Goal: Task Accomplishment & Management: Manage account settings

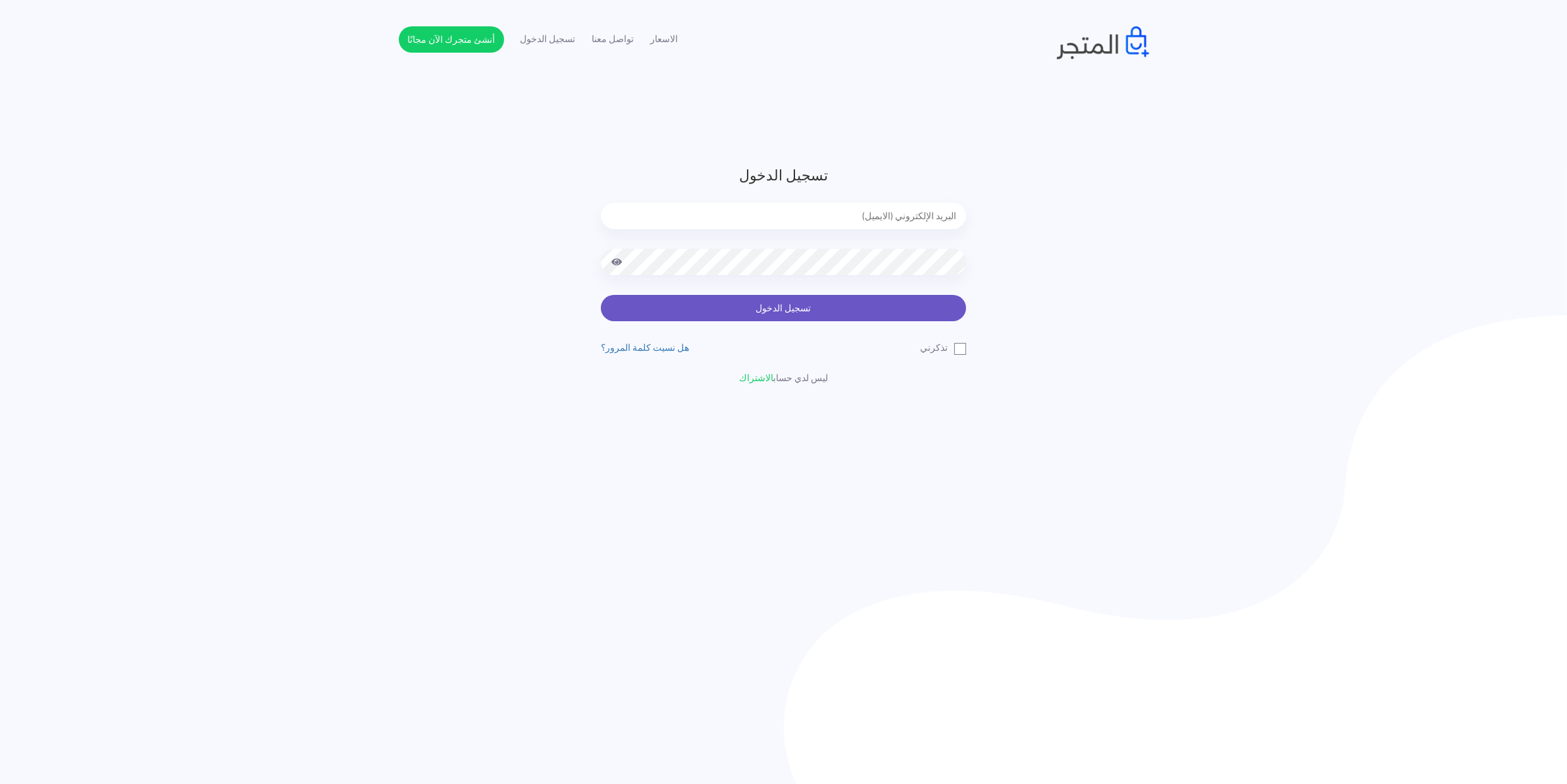
type input "[EMAIL_ADDRESS][DOMAIN_NAME]"
click at [779, 317] on button "تسجيل الدخول" at bounding box center [784, 308] width 365 height 27
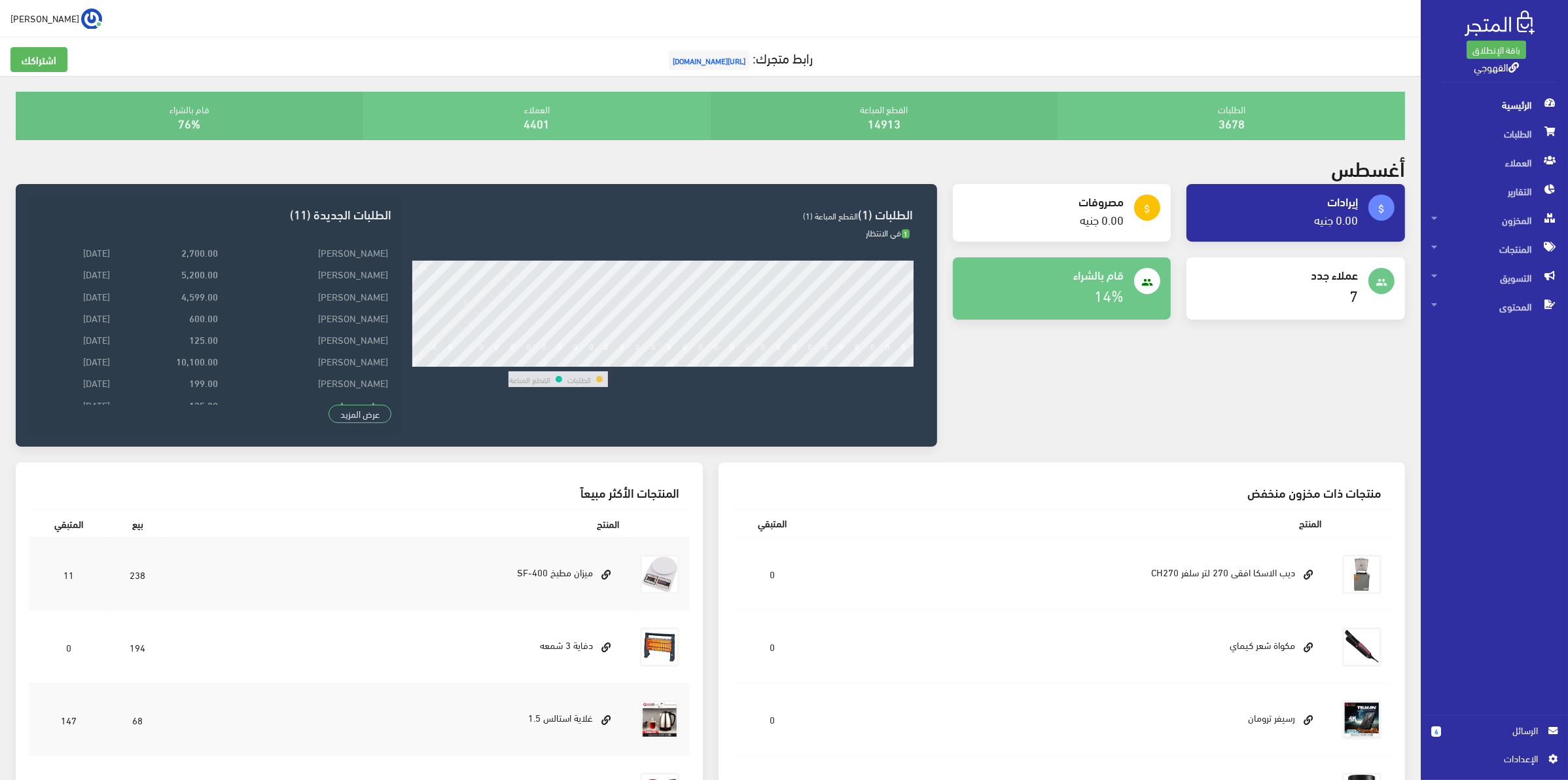
click at [1447, 731] on span "الرسائل" at bounding box center [1494, 730] width 107 height 15
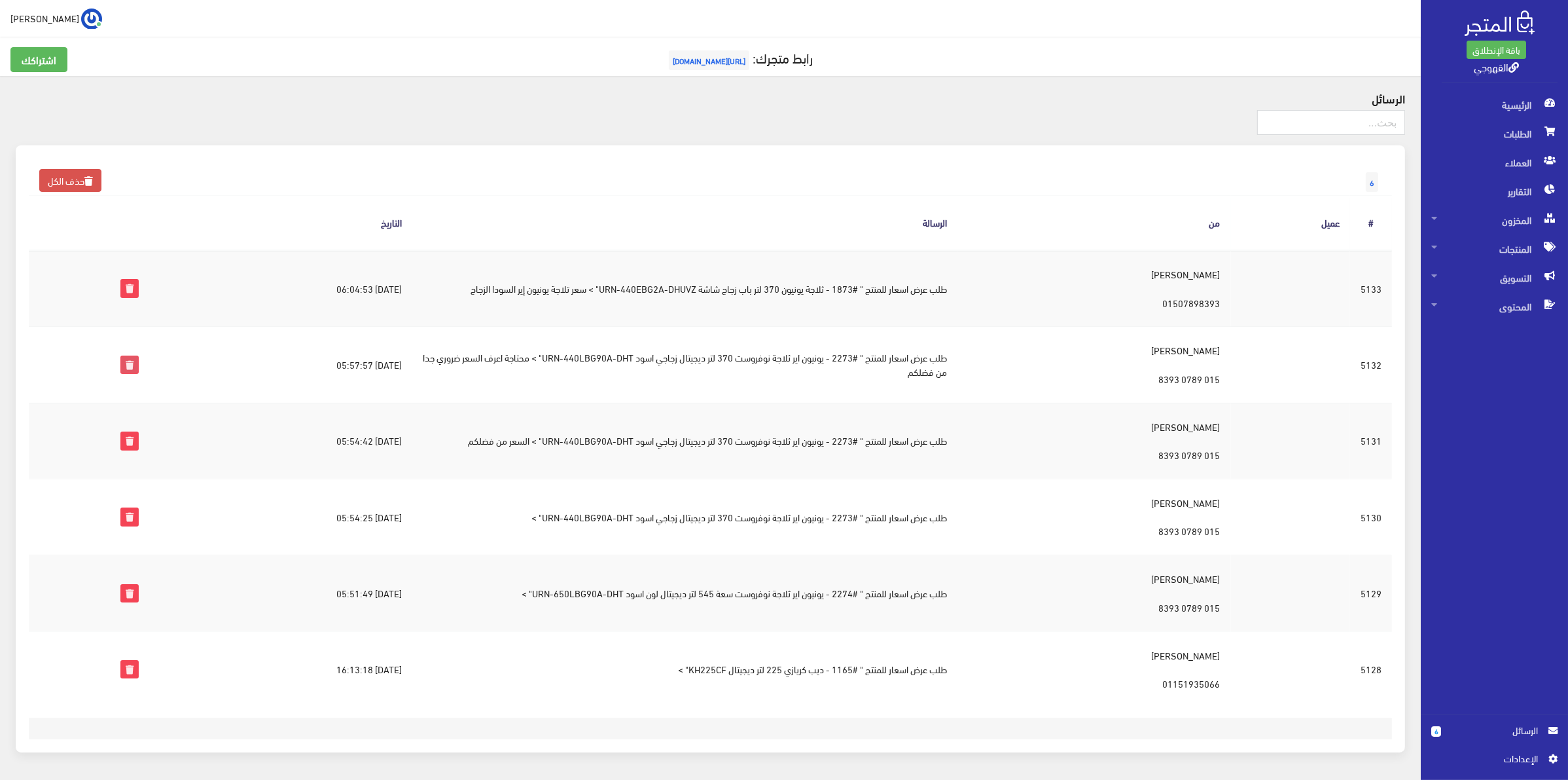
drag, startPoint x: 120, startPoint y: 357, endPoint x: 848, endPoint y: 89, distance: 775.8
click at [123, 358] on icon at bounding box center [129, 364] width 17 height 17
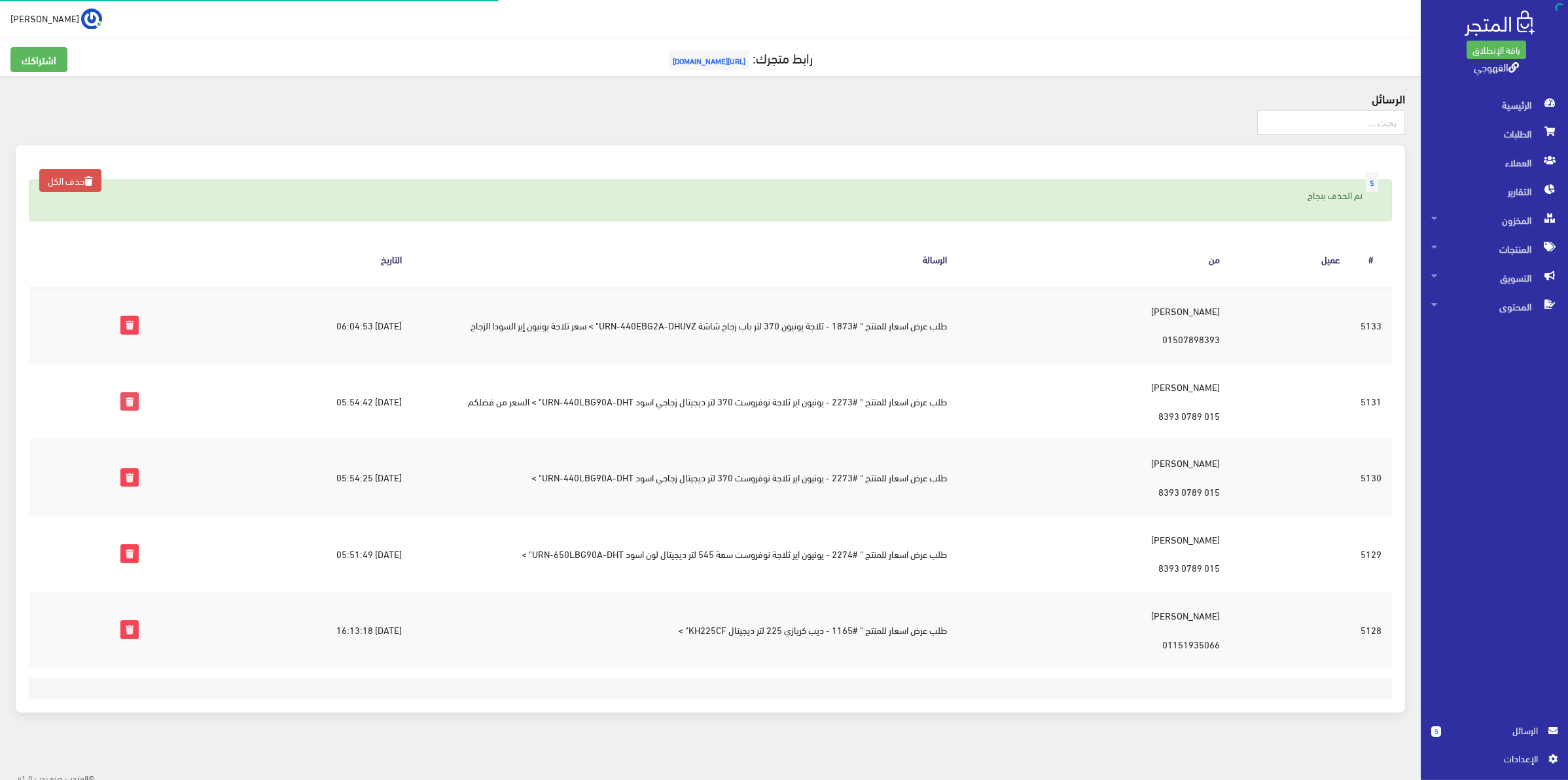
click at [129, 393] on icon at bounding box center [129, 400] width 17 height 17
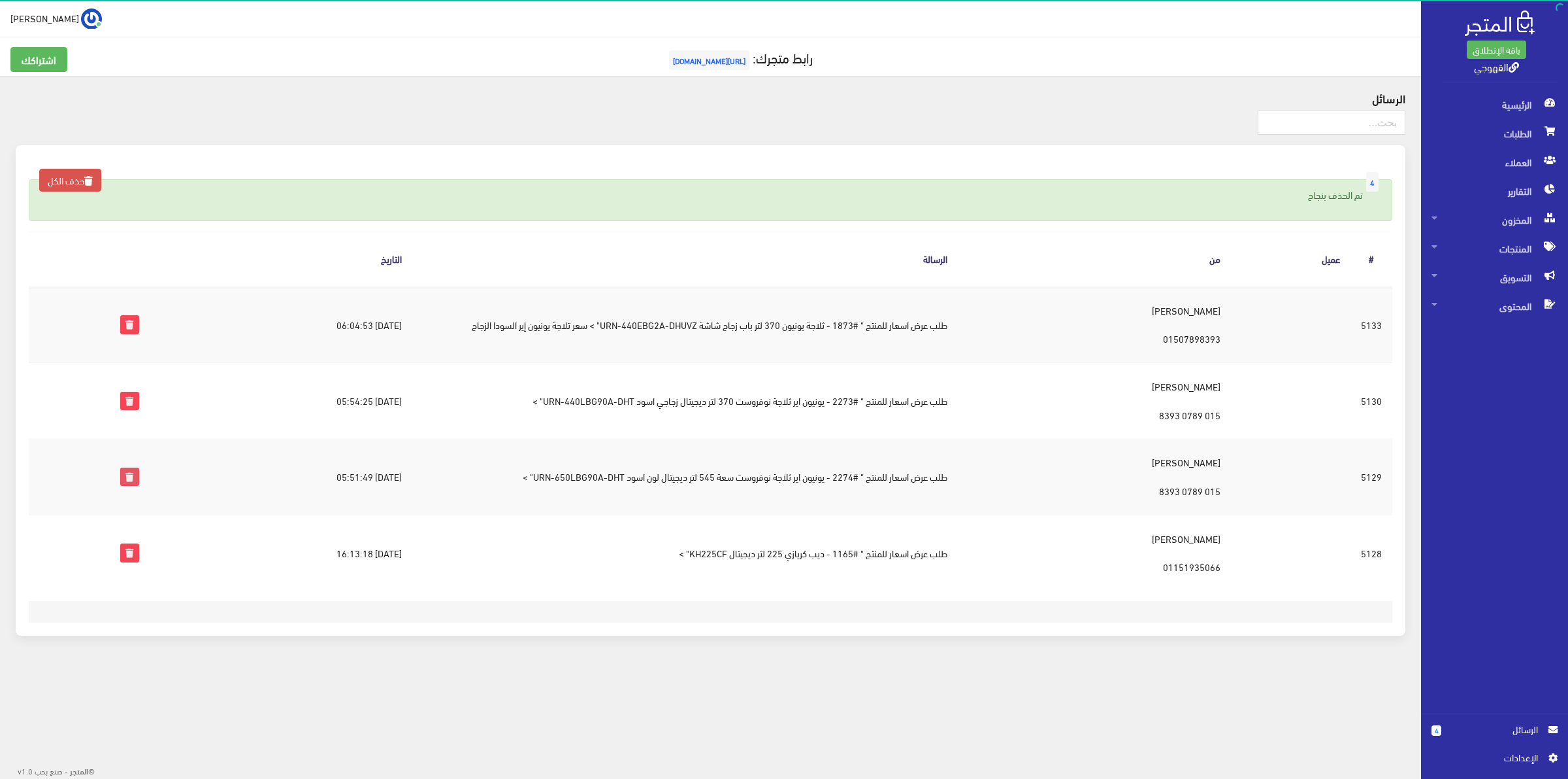
click at [127, 474] on icon at bounding box center [128, 476] width 17 height 17
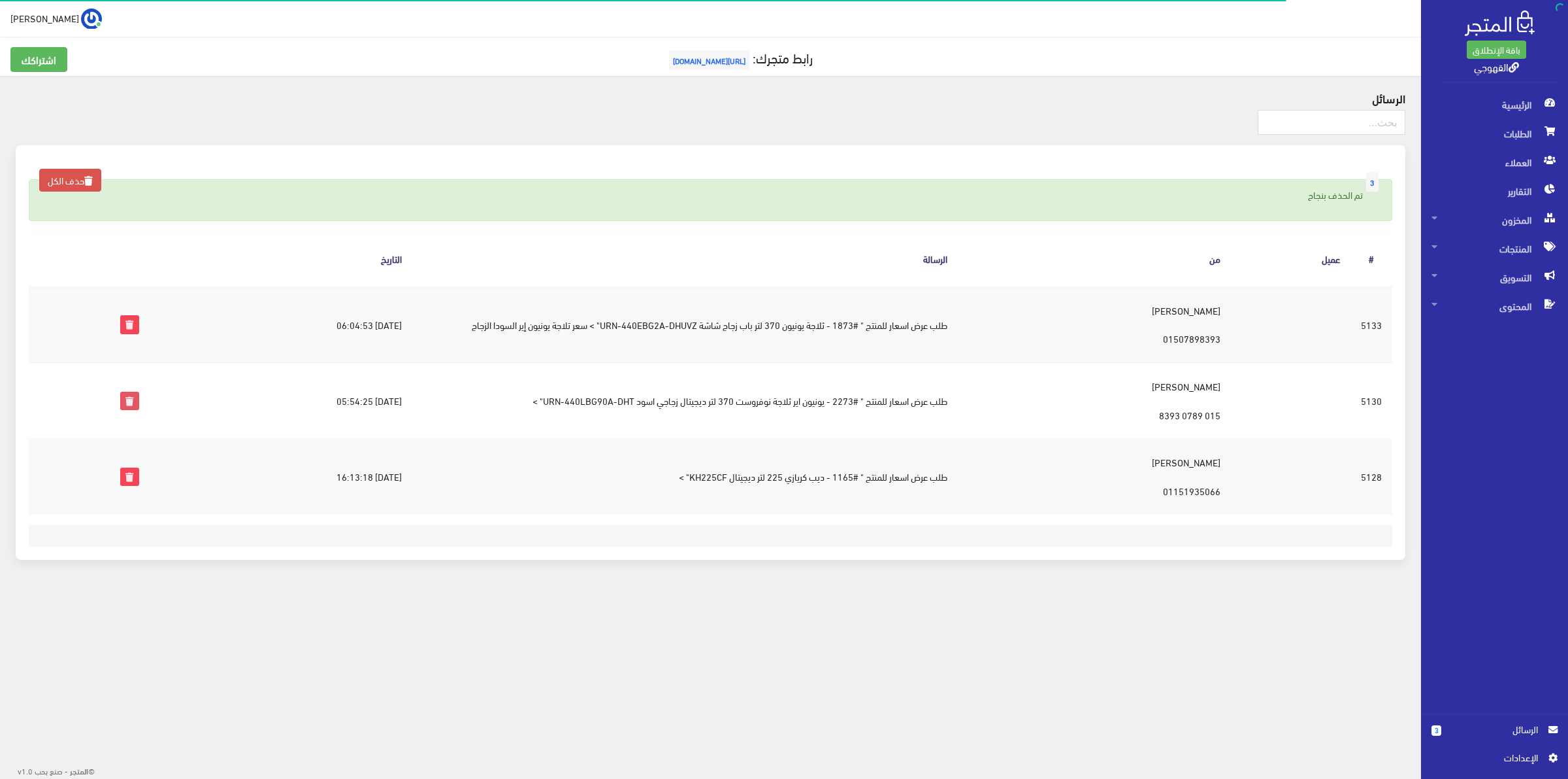
click at [122, 401] on icon at bounding box center [128, 400] width 17 height 17
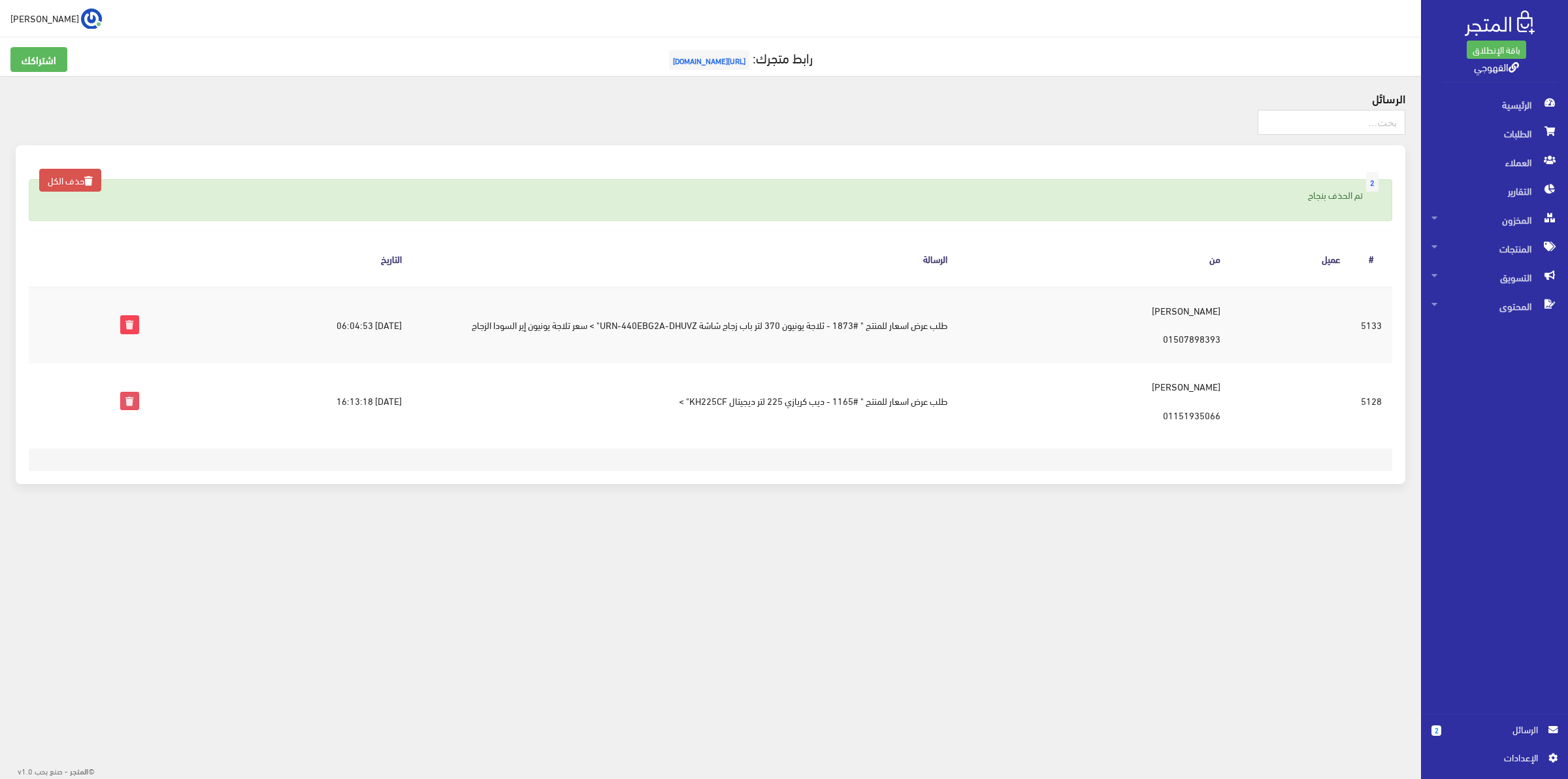
click at [120, 397] on icon at bounding box center [128, 400] width 17 height 17
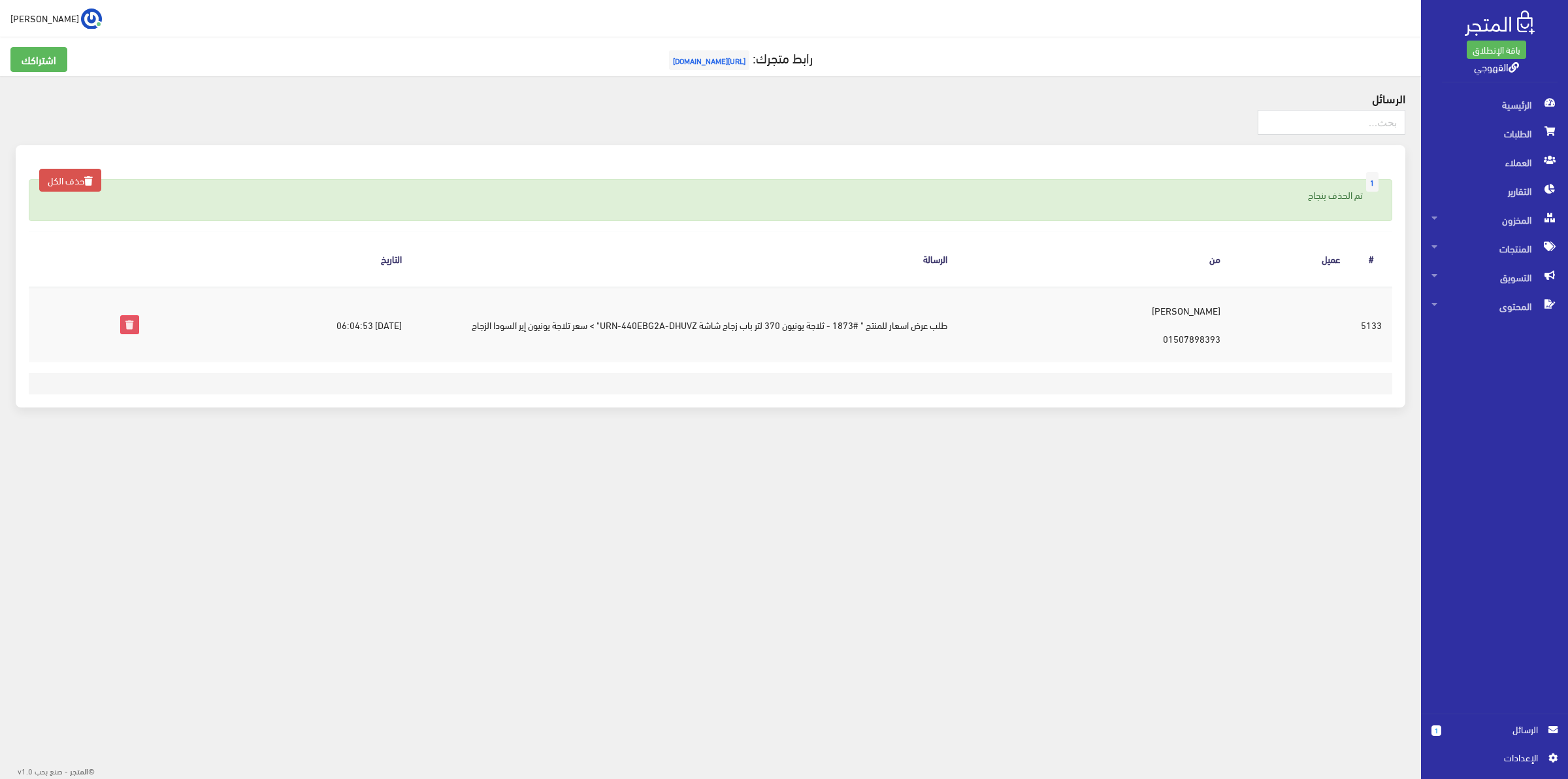
click at [120, 323] on icon at bounding box center [128, 323] width 17 height 17
